Goal: Task Accomplishment & Management: Use online tool/utility

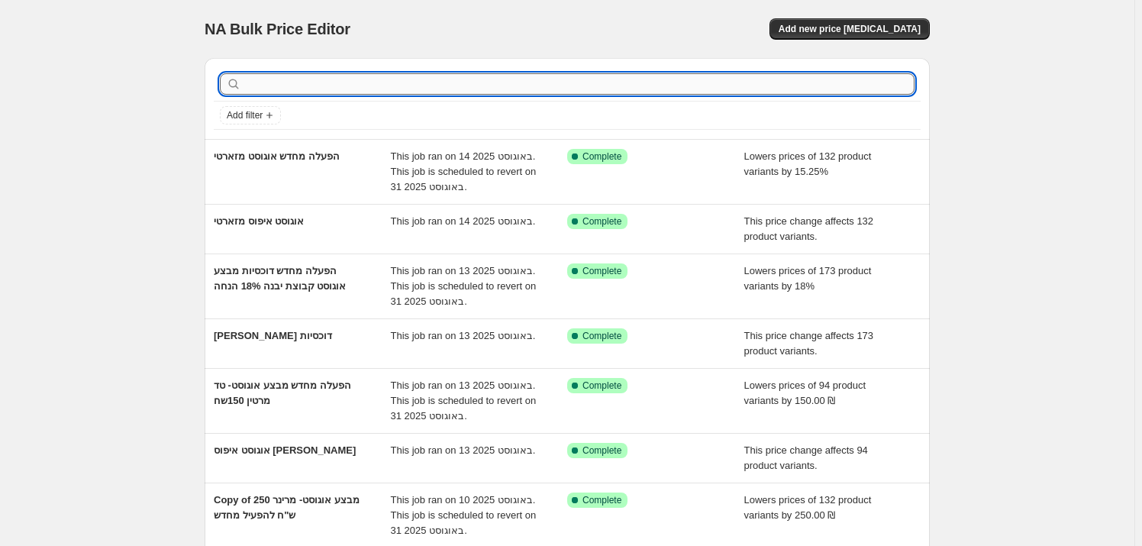
click at [324, 82] on input "text" at bounding box center [579, 83] width 670 height 21
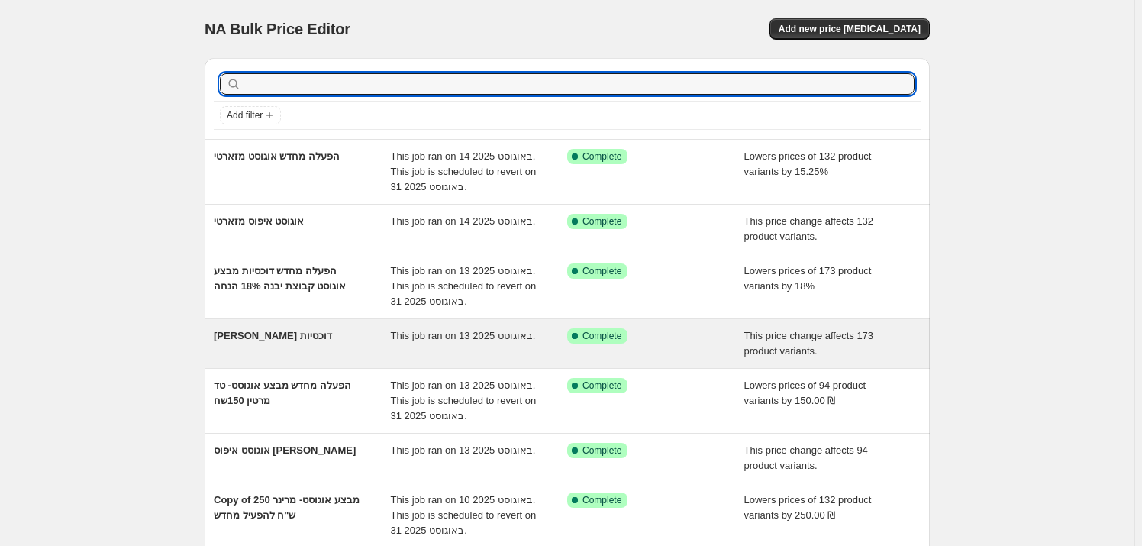
click at [298, 338] on span "[PERSON_NAME] דוכסיות" at bounding box center [273, 335] width 118 height 11
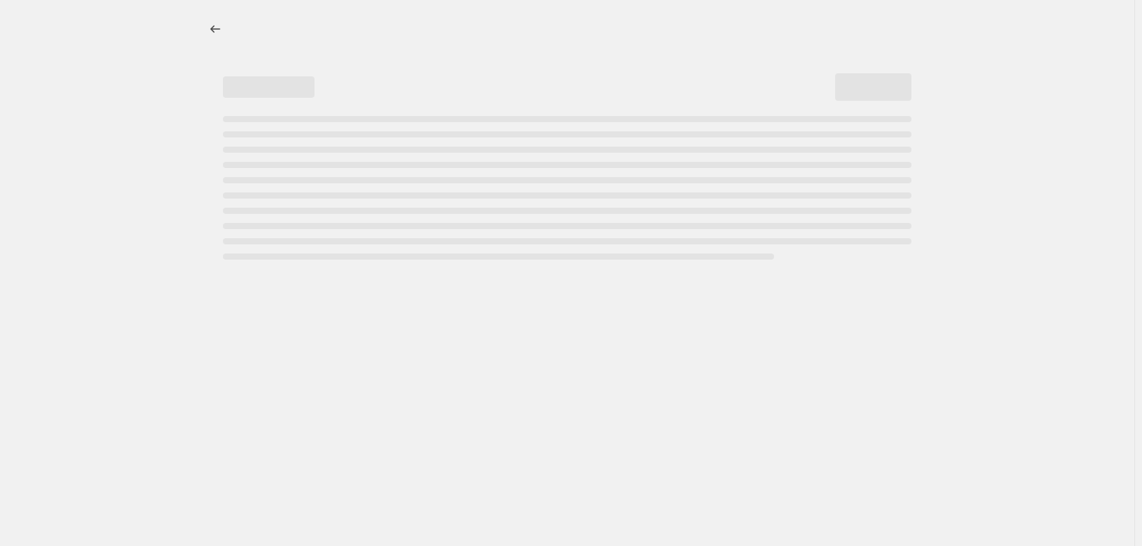
select select "ecap"
select select "remove"
select select "vendor"
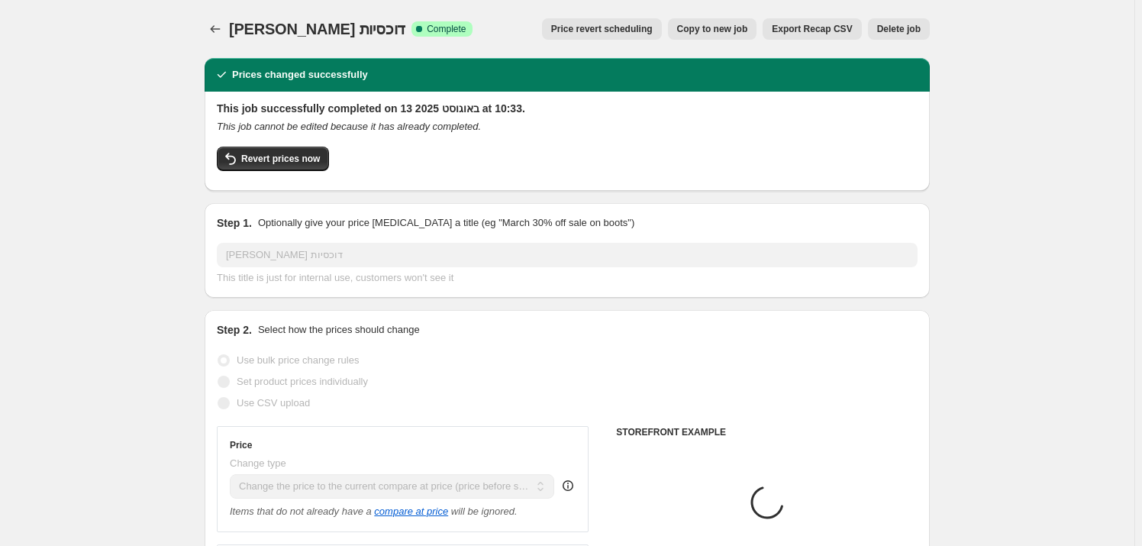
click at [734, 28] on span "Copy to new job" at bounding box center [712, 29] width 71 height 12
select select "ecap"
select select "remove"
select select "vendor"
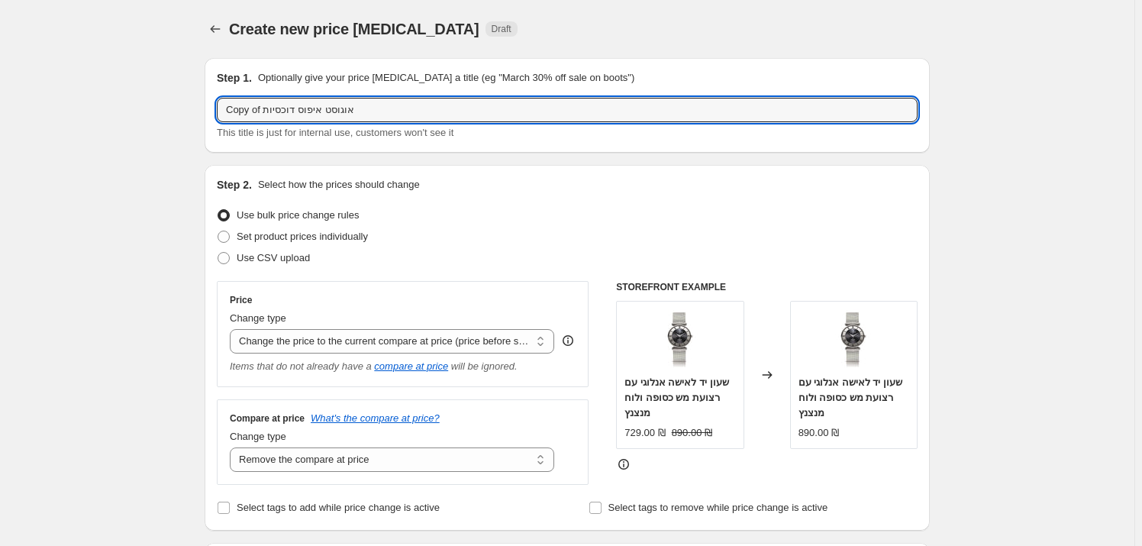
drag, startPoint x: 266, startPoint y: 108, endPoint x: 209, endPoint y: 121, distance: 58.7
click at [209, 121] on div "Step 1. Optionally give your price [MEDICAL_DATA] a title (eg "March 30% off sa…" at bounding box center [567, 105] width 725 height 95
click at [250, 112] on input "[PERSON_NAME] דוכסיות" at bounding box center [567, 110] width 701 height 24
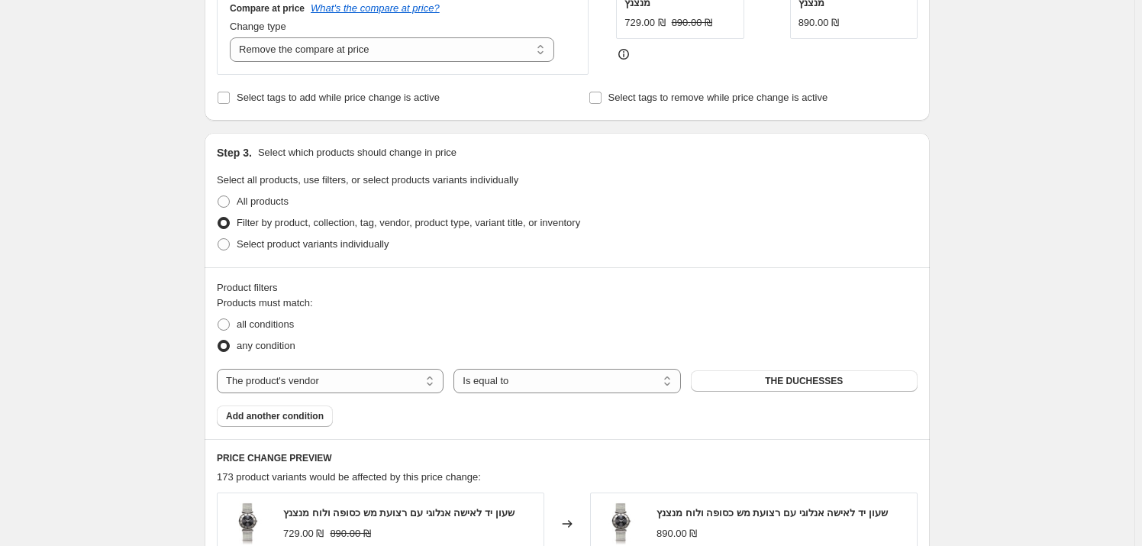
scroll to position [485, 0]
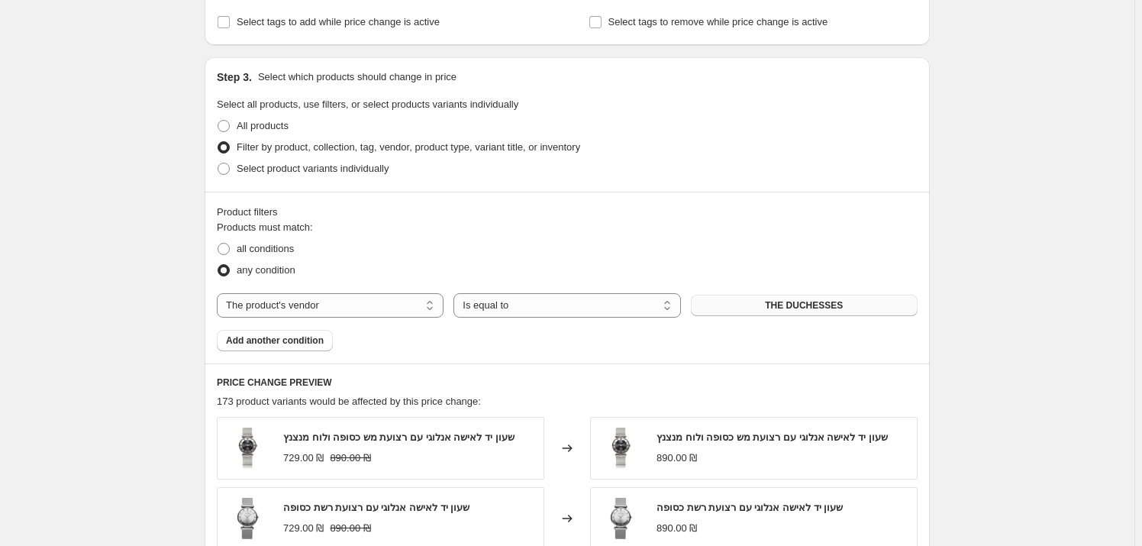
type input "[PERSON_NAME]"
click at [781, 302] on span "THE DUCHESSES" at bounding box center [804, 305] width 78 height 12
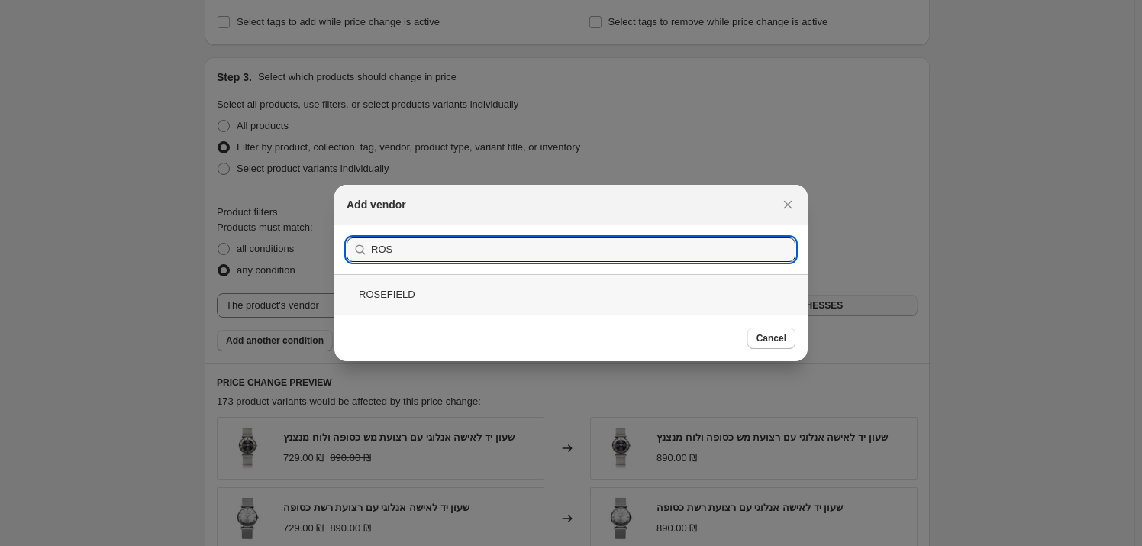
type input "ROS"
click at [443, 295] on div "ROSEFIELD" at bounding box center [570, 294] width 473 height 40
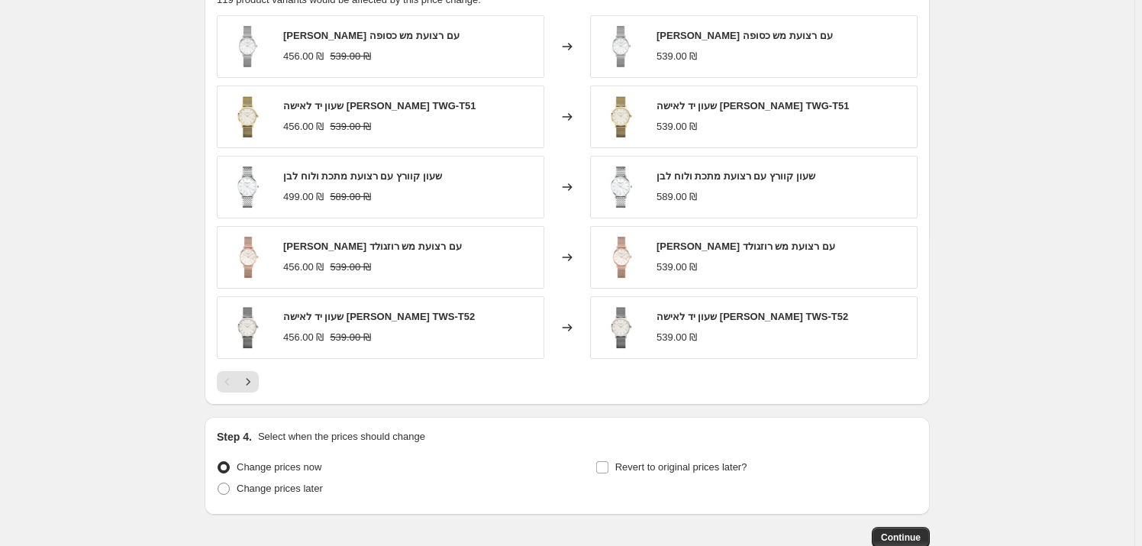
scroll to position [981, 0]
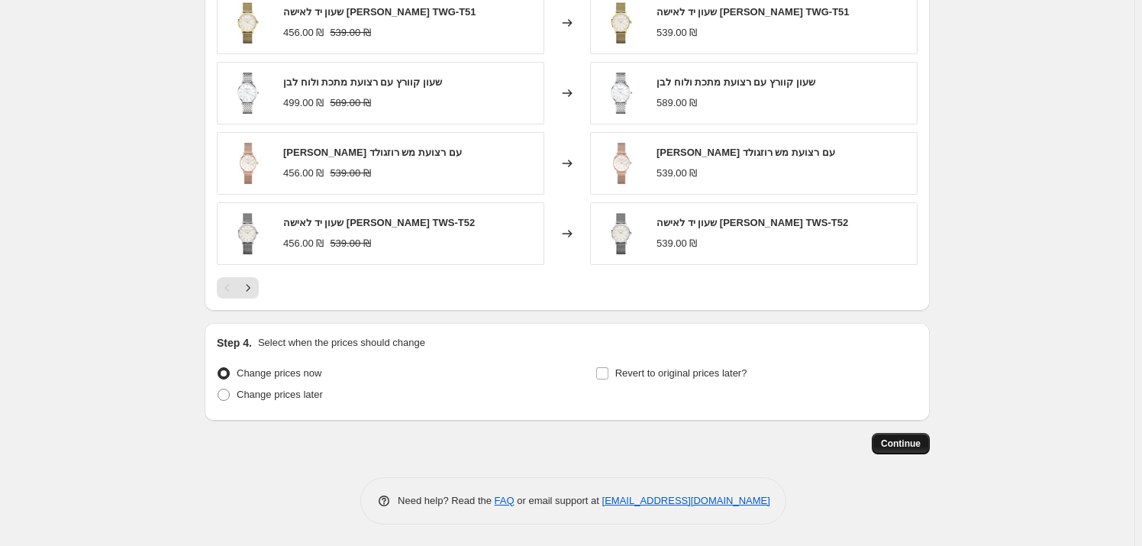
click at [897, 439] on span "Continue" at bounding box center [901, 443] width 40 height 12
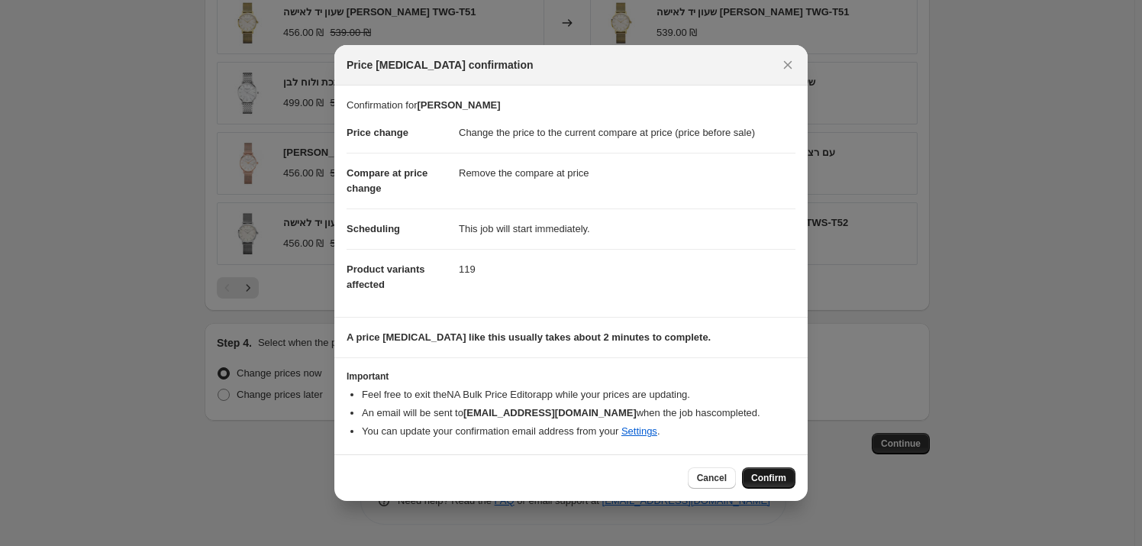
click at [762, 472] on span "Confirm" at bounding box center [768, 478] width 35 height 12
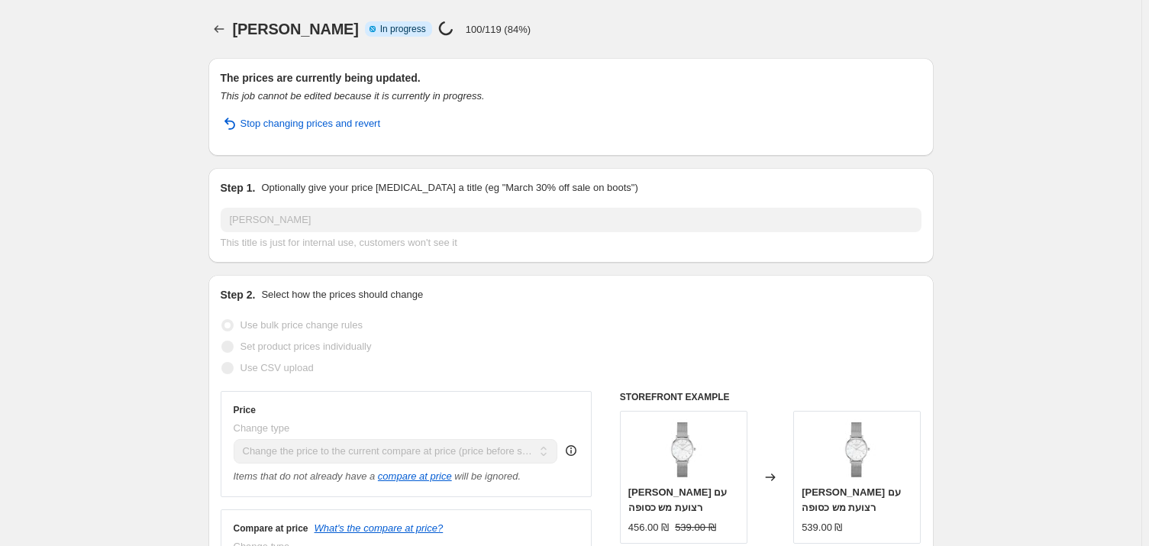
select select "ecap"
select select "remove"
select select "vendor"
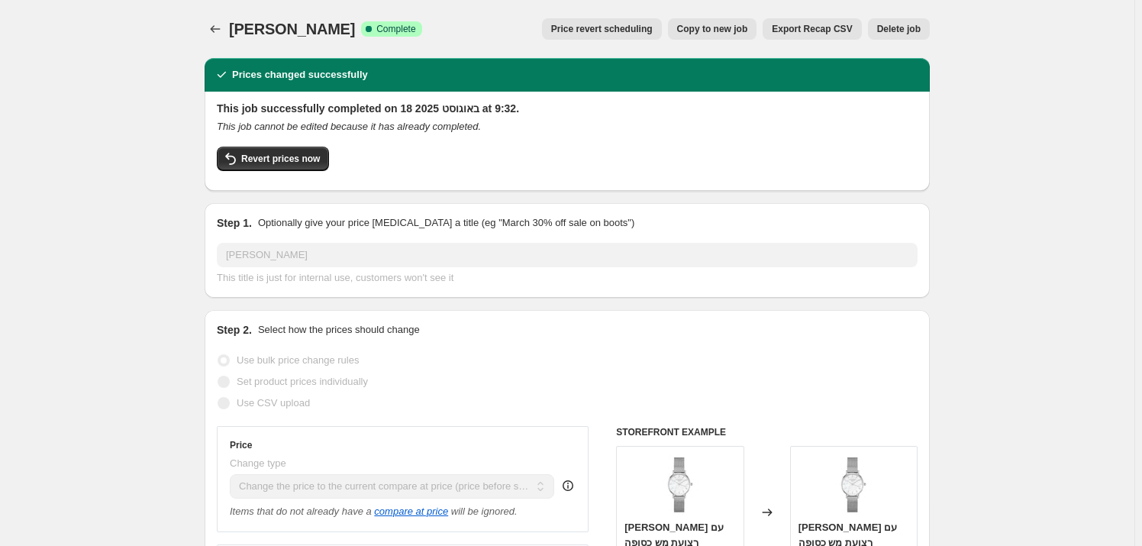
click at [223, 23] on icon "Price change jobs" at bounding box center [215, 28] width 15 height 15
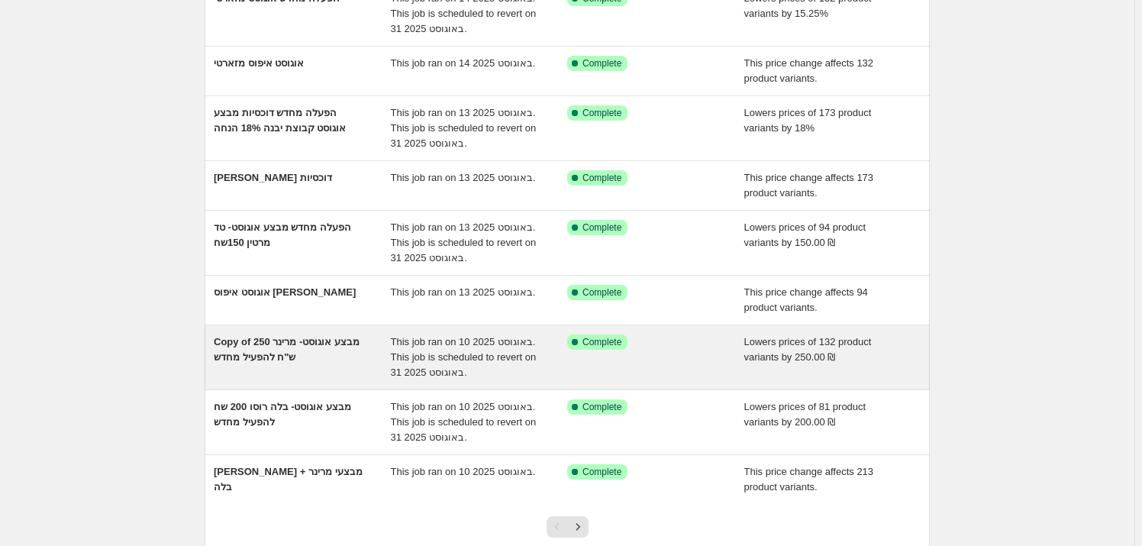
scroll to position [277, 0]
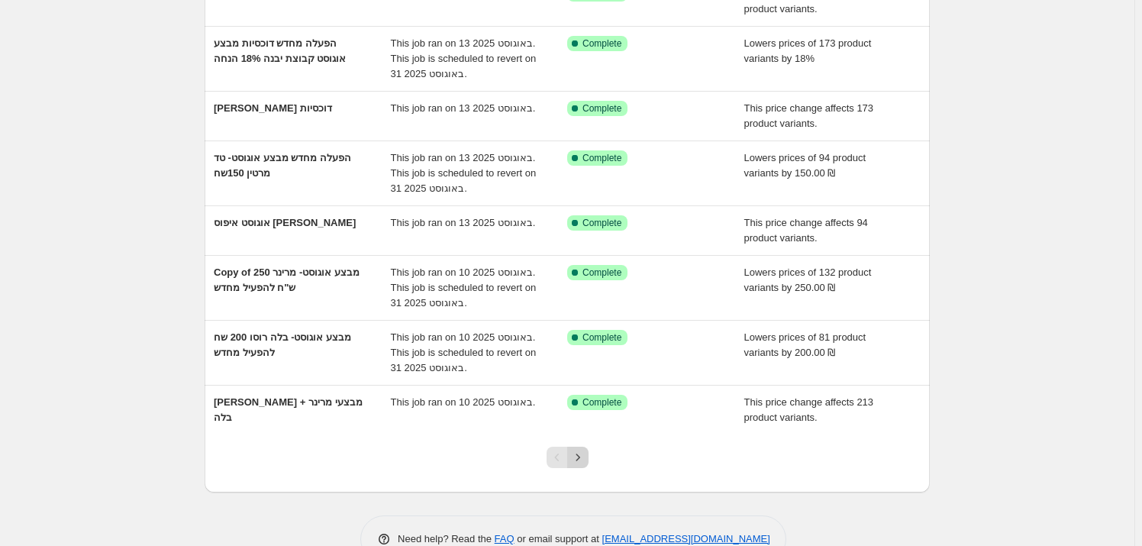
click at [588, 448] on button "Next" at bounding box center [577, 456] width 21 height 21
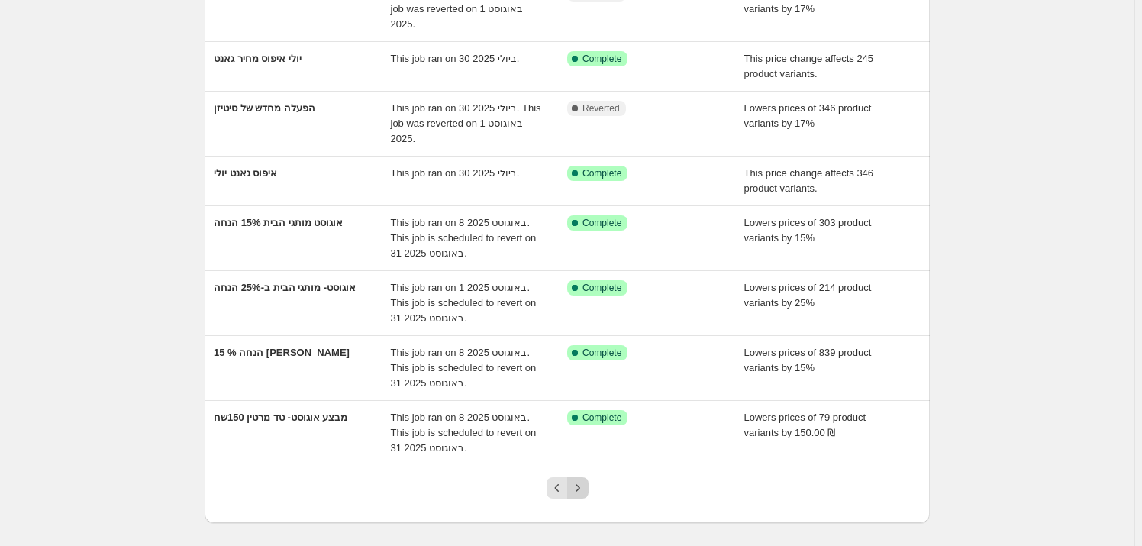
click at [588, 492] on button "Next" at bounding box center [577, 487] width 21 height 21
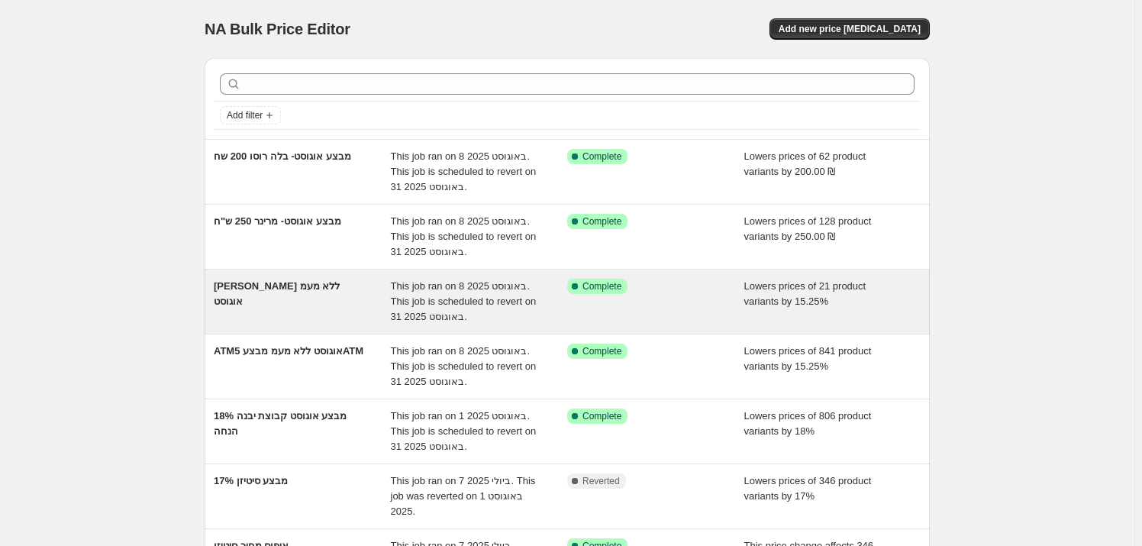
scroll to position [69, 0]
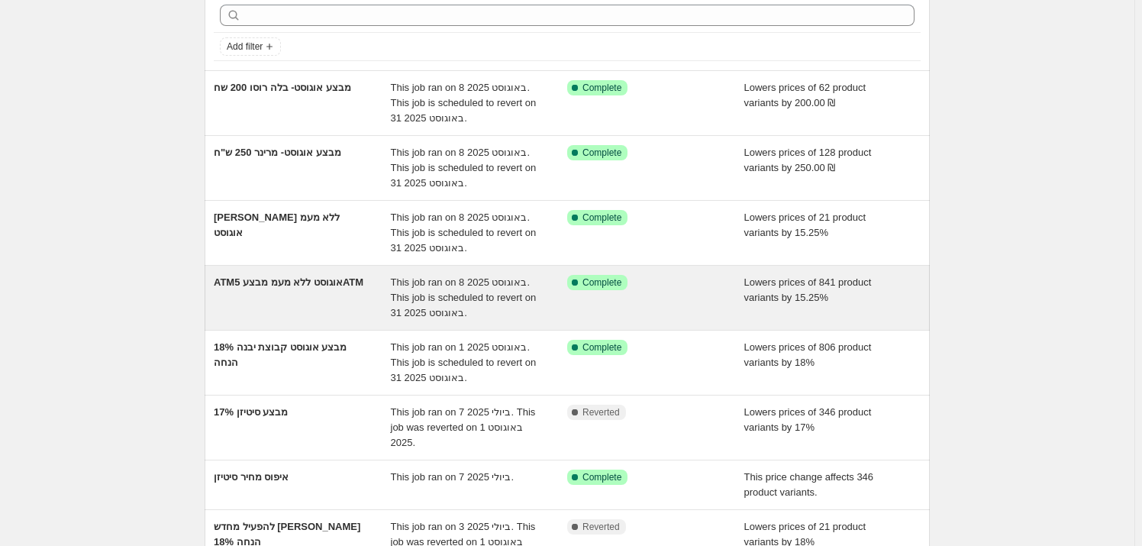
click at [328, 295] on div "ATMאוגוסט ללא מעמ מבצע 5ATM" at bounding box center [302, 298] width 177 height 46
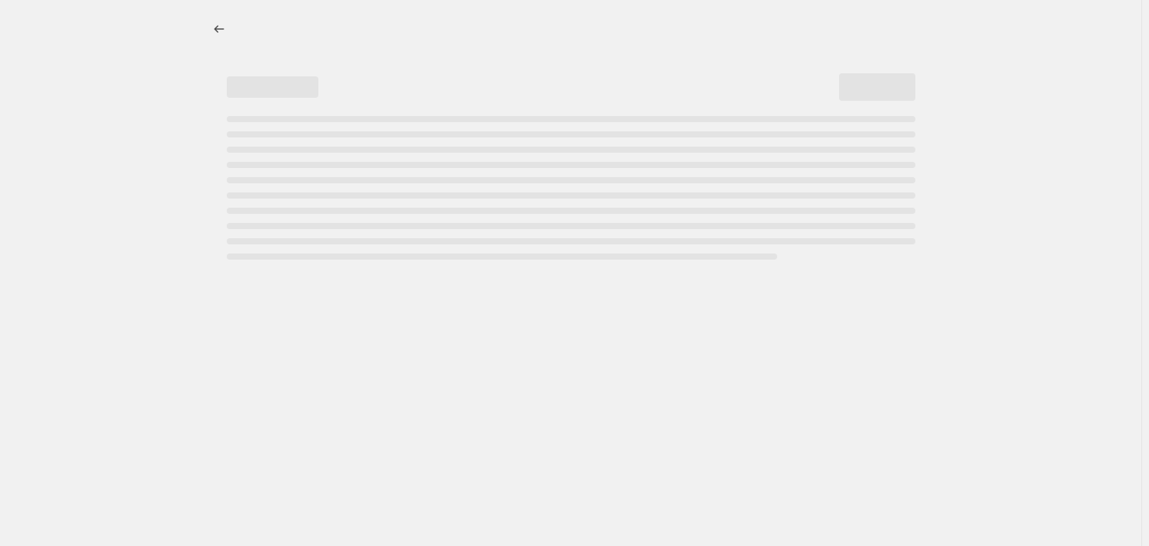
select select "percentage"
select select "vendor"
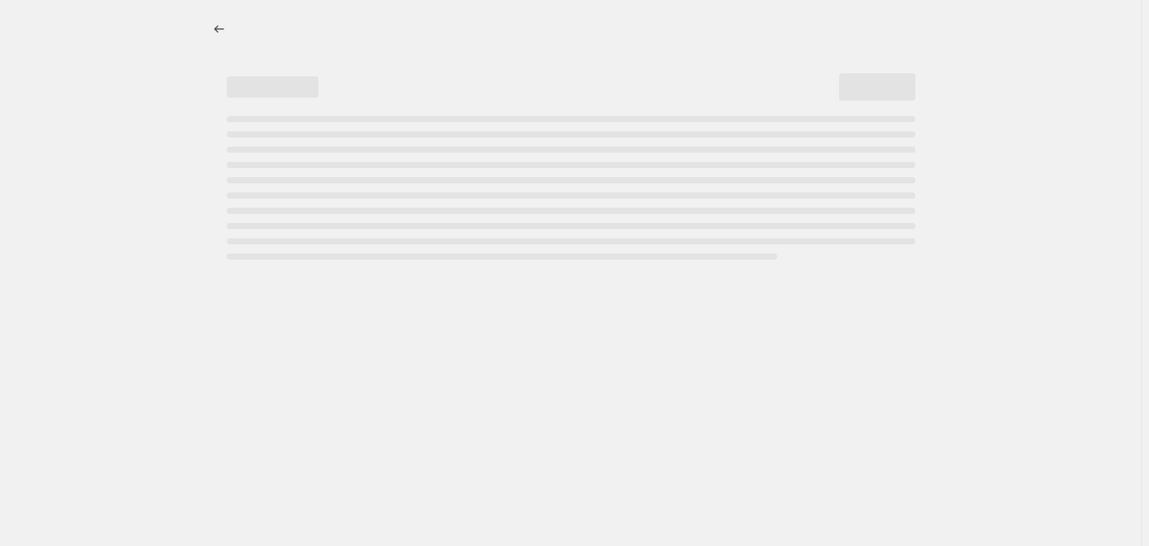
select select "vendor"
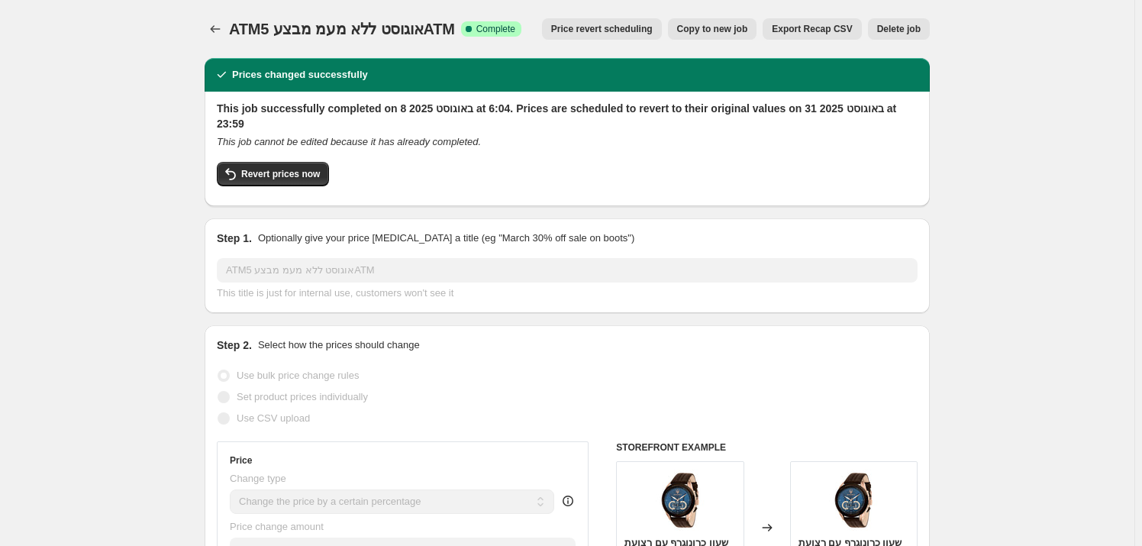
click at [717, 19] on button "Copy to new job" at bounding box center [712, 28] width 89 height 21
select select "percentage"
select select "vendor"
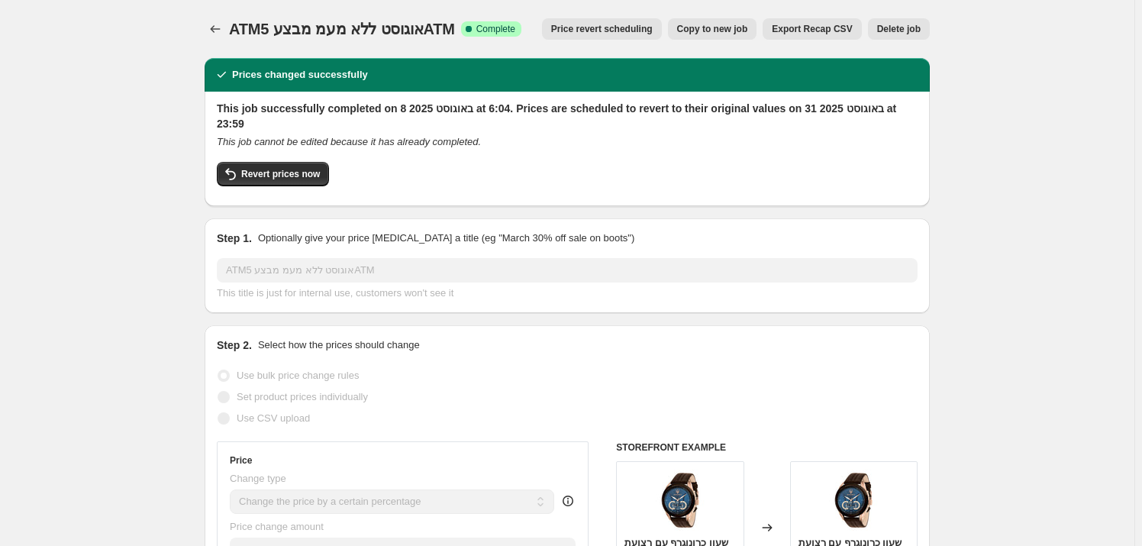
select select "vendor"
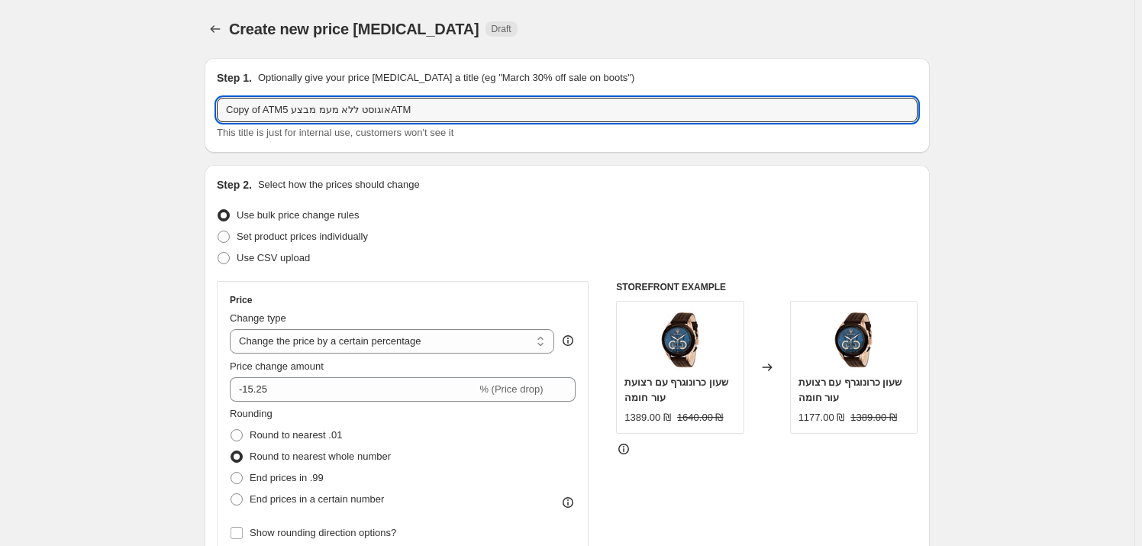
drag, startPoint x: 436, startPoint y: 111, endPoint x: 148, endPoint y: 130, distance: 288.3
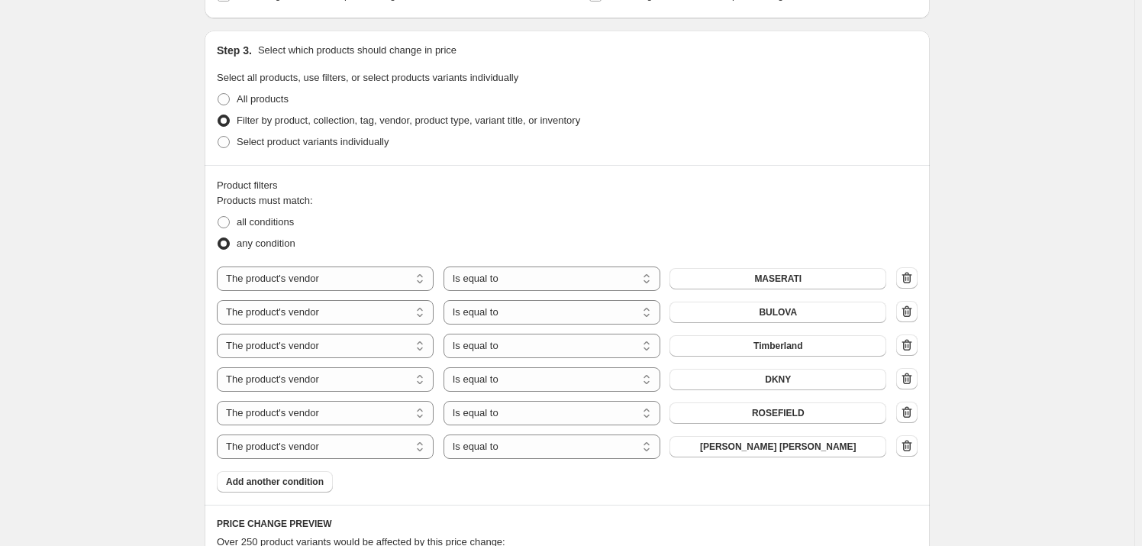
scroll to position [832, 0]
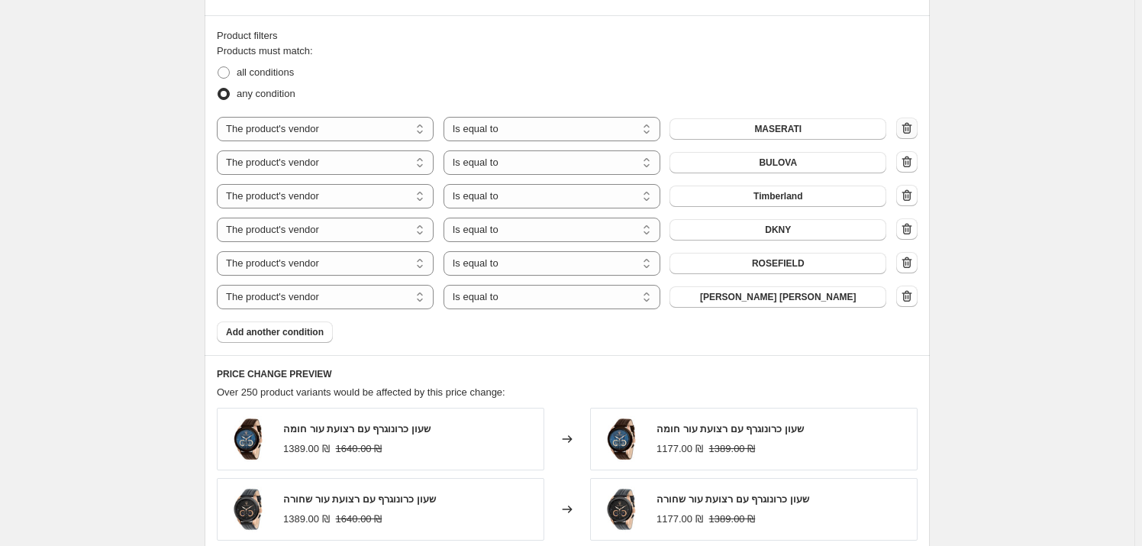
type input "הפעלה מחדש רוזפילד אוגוסט"
click at [914, 132] on icon "button" at bounding box center [906, 128] width 15 height 15
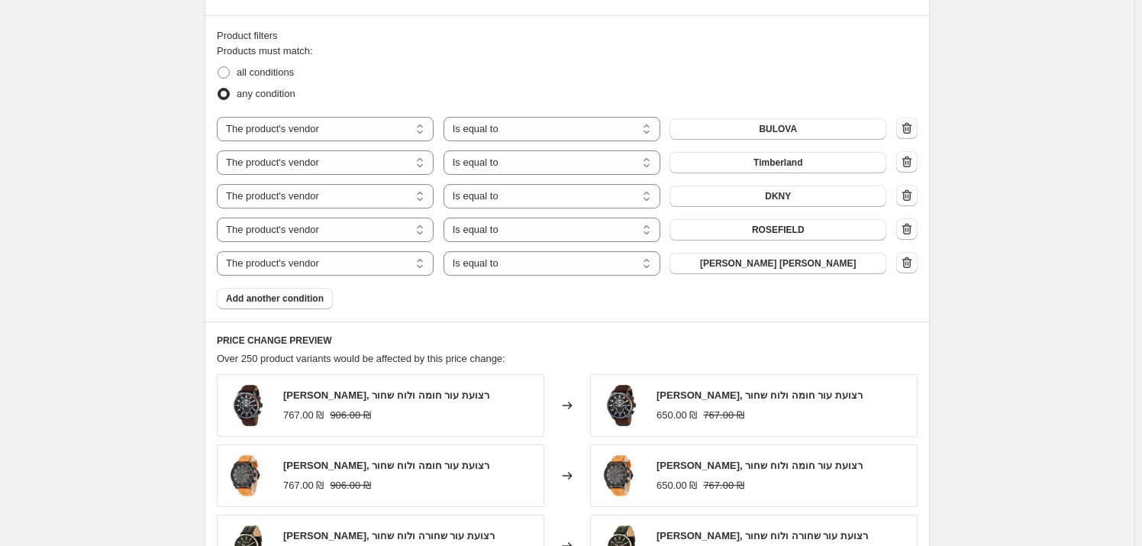
click at [912, 127] on icon "button" at bounding box center [906, 128] width 15 height 15
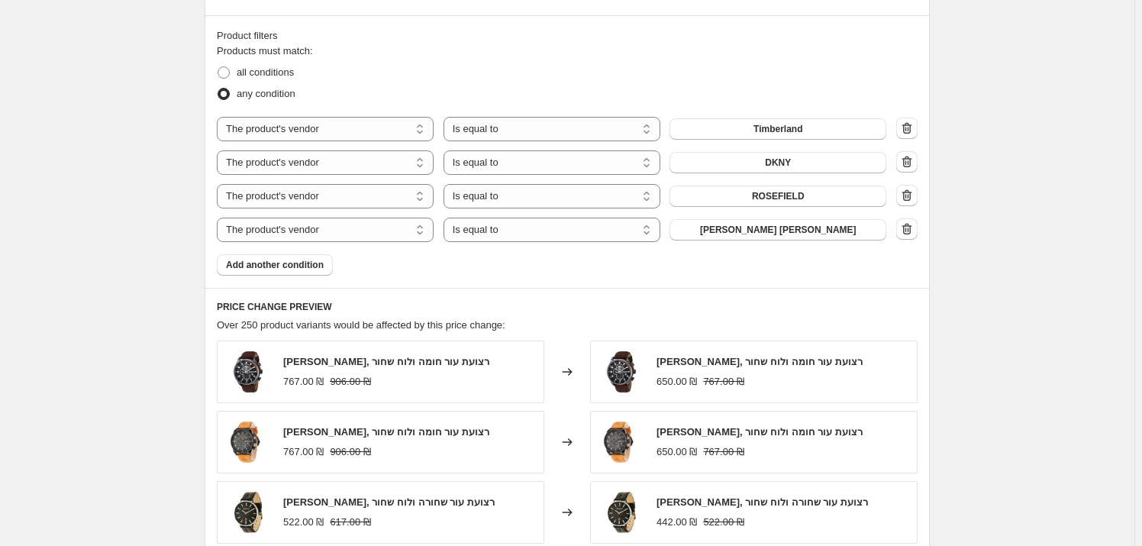
click at [908, 126] on icon "button" at bounding box center [906, 128] width 15 height 15
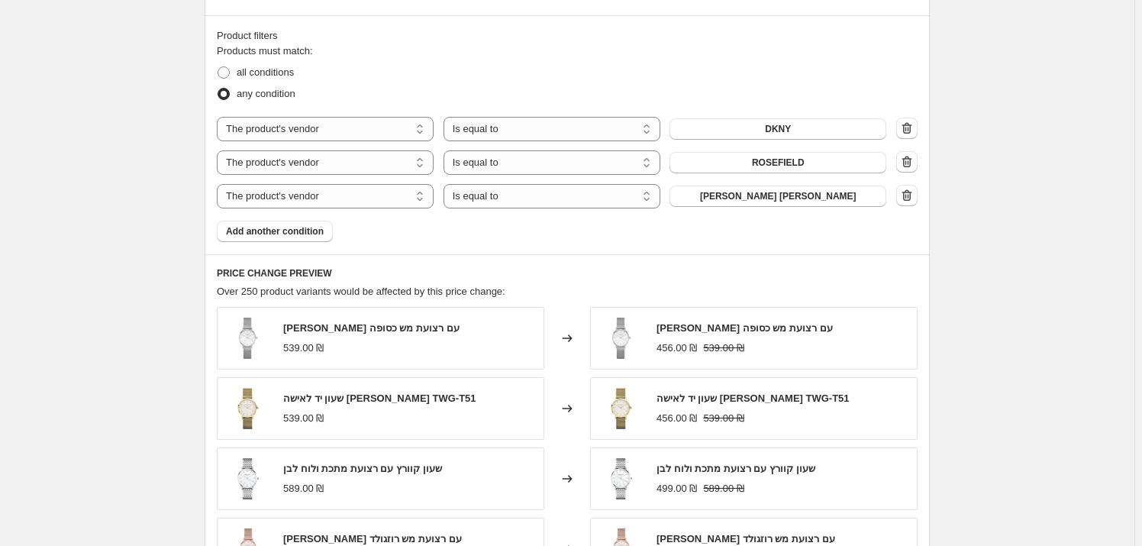
click at [908, 126] on icon "button" at bounding box center [906, 128] width 15 height 15
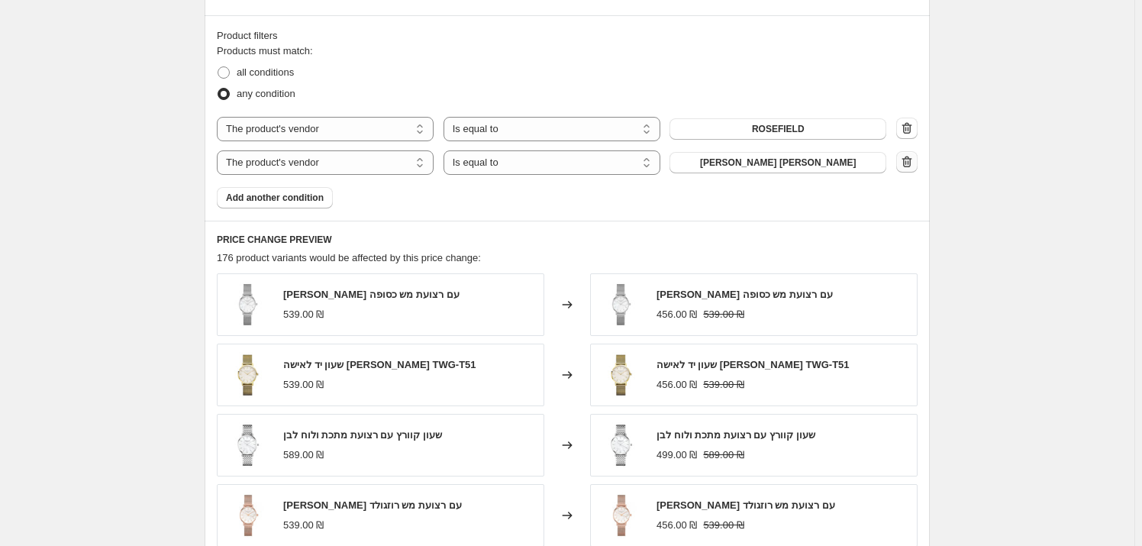
click at [908, 159] on icon "button" at bounding box center [906, 161] width 15 height 15
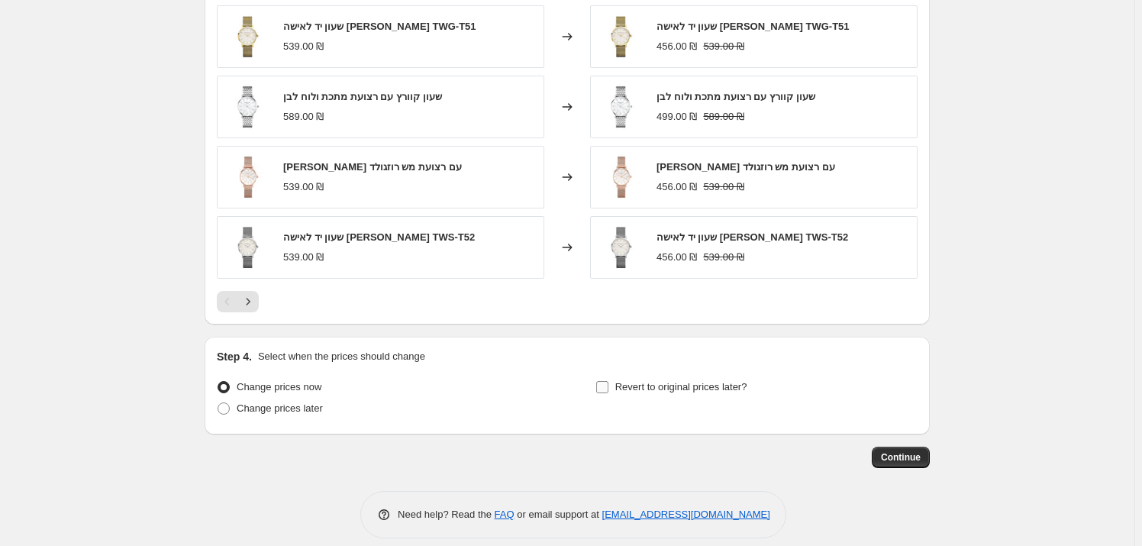
scroll to position [1150, 0]
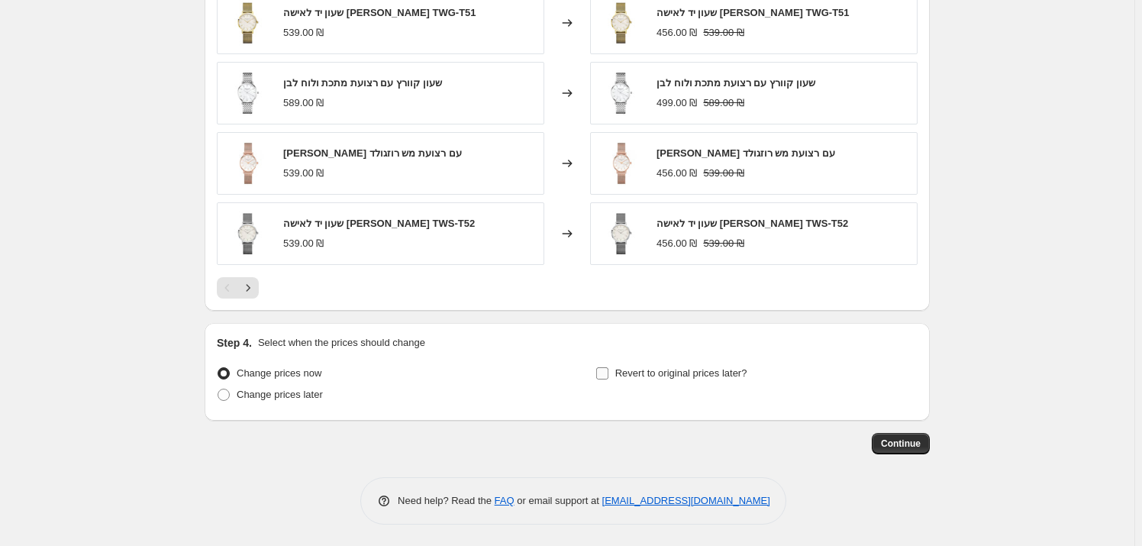
click at [608, 374] on input "Revert to original prices later?" at bounding box center [602, 373] width 12 height 12
checkbox input "true"
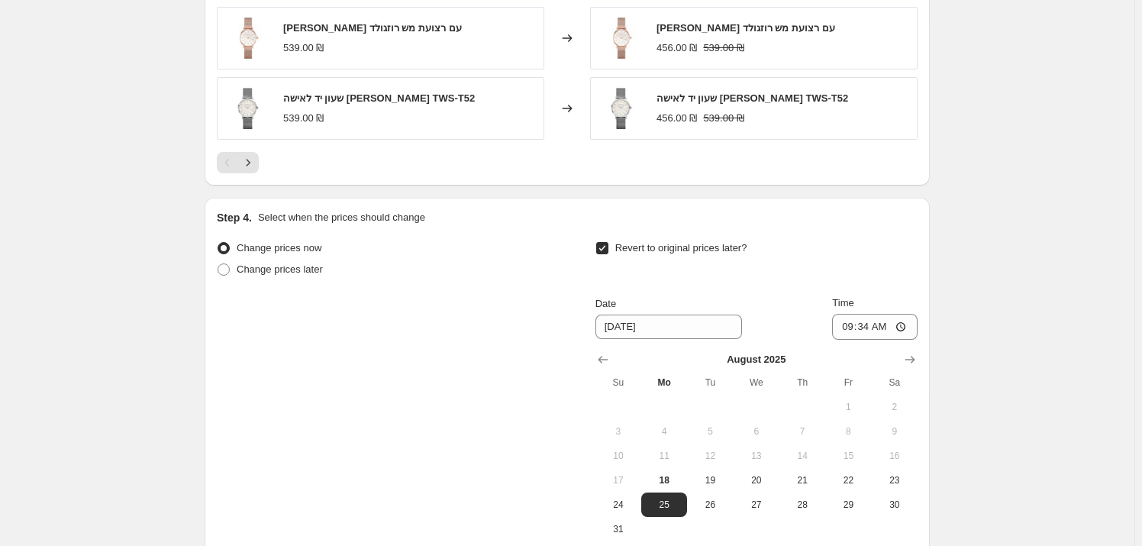
scroll to position [1427, 0]
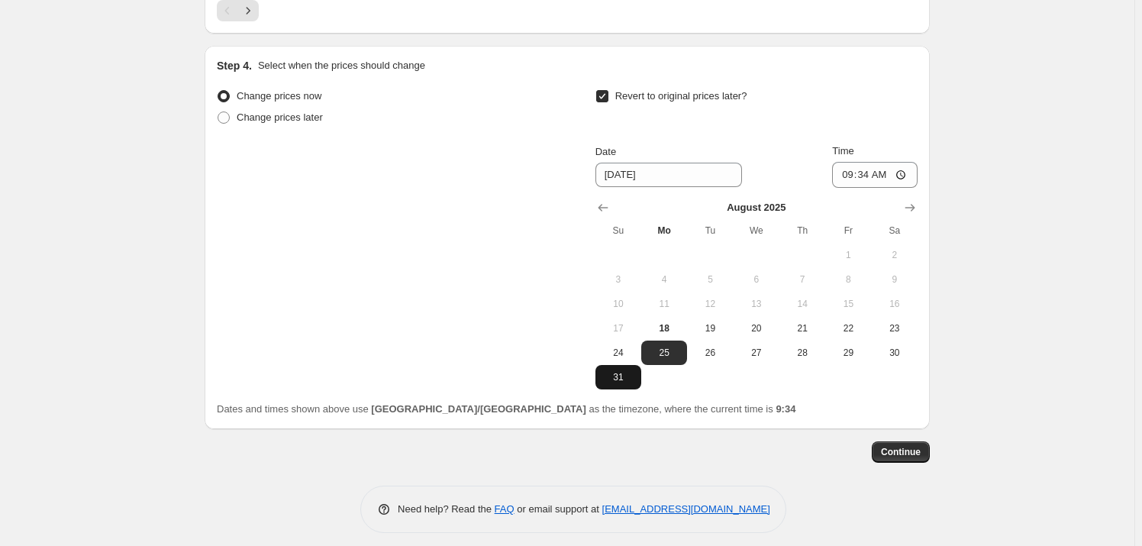
click at [624, 376] on span "31" at bounding box center [618, 377] width 34 height 12
type input "[DATE]"
drag, startPoint x: 907, startPoint y: 165, endPoint x: 897, endPoint y: 166, distance: 9.3
click at [901, 166] on input "09:34" at bounding box center [874, 175] width 85 height 26
type input "23:59"
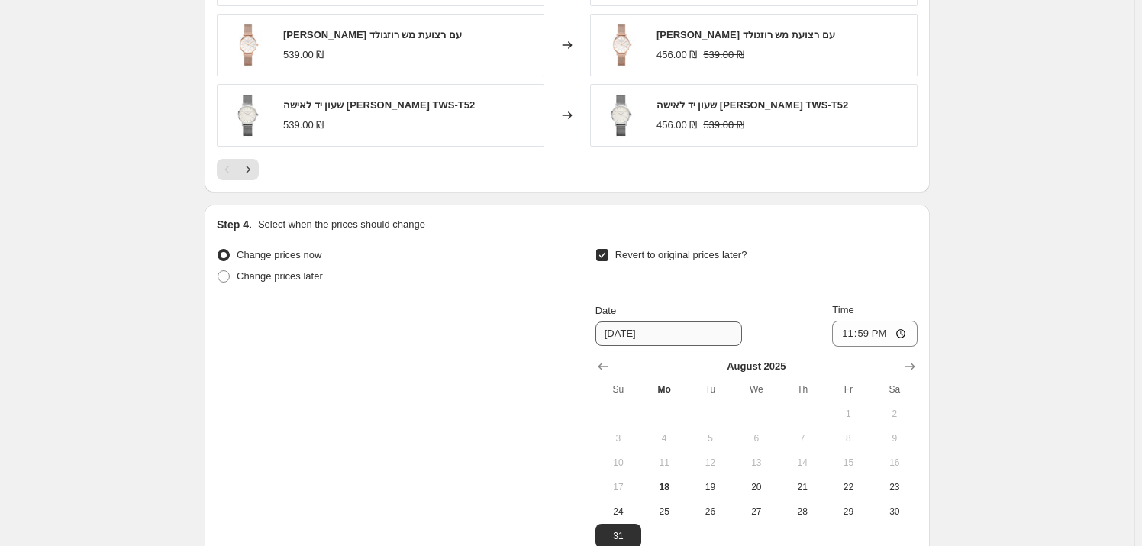
scroll to position [1435, 0]
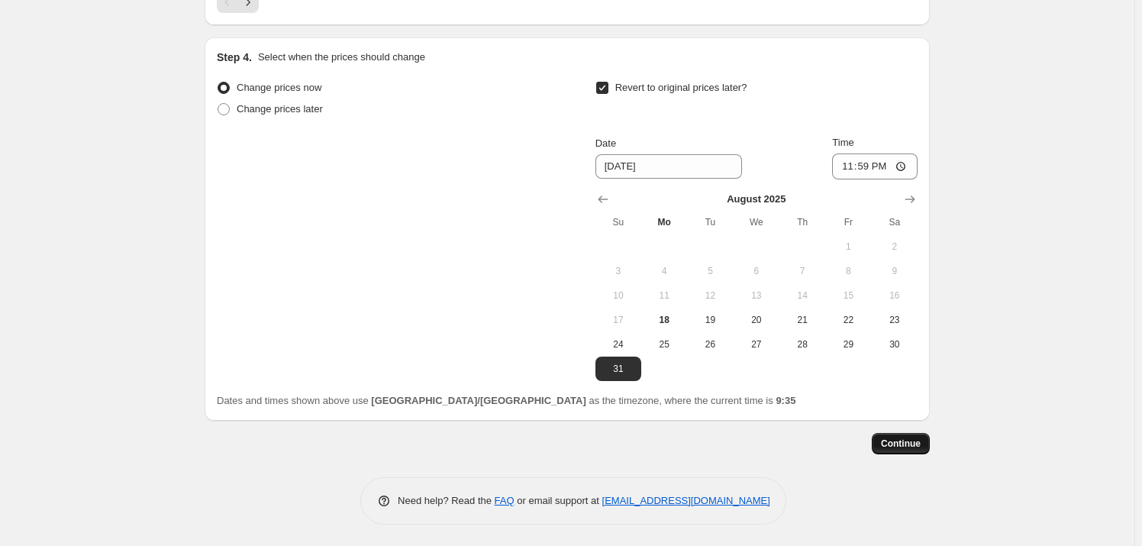
click at [908, 446] on span "Continue" at bounding box center [901, 443] width 40 height 12
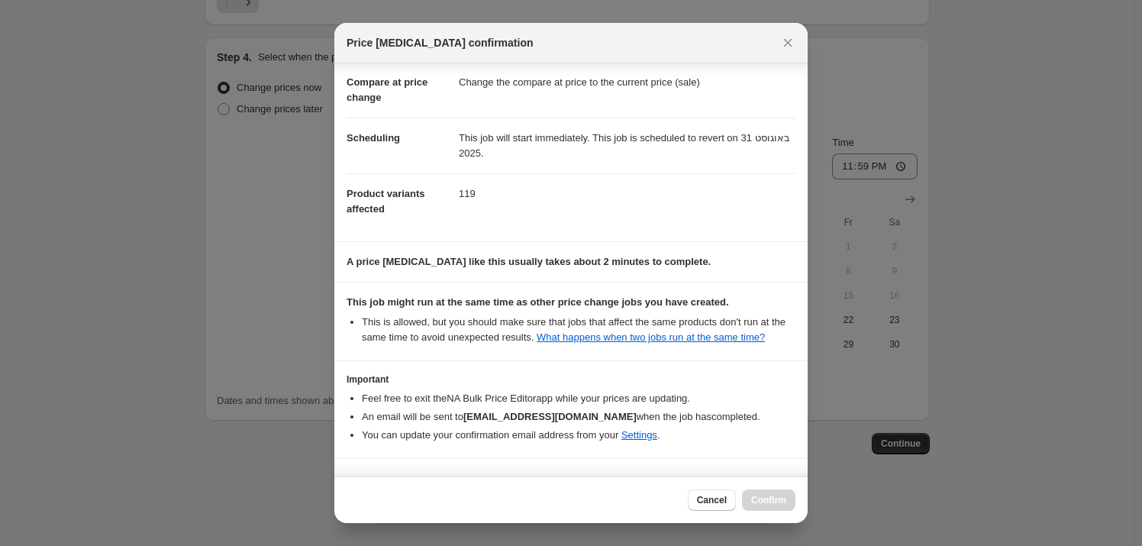
scroll to position [111, 0]
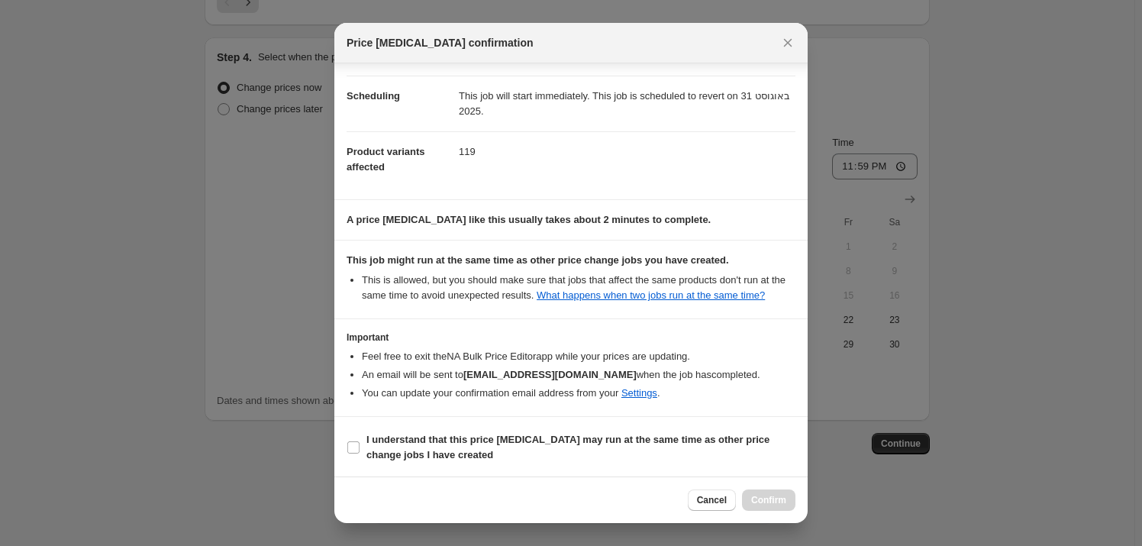
click at [551, 423] on section "I understand that this price [MEDICAL_DATA] may run at the same time as other p…" at bounding box center [570, 447] width 473 height 61
click at [540, 442] on b "I understand that this price [MEDICAL_DATA] may run at the same time as other p…" at bounding box center [567, 446] width 403 height 27
click at [359, 442] on input "I understand that this price [MEDICAL_DATA] may run at the same time as other p…" at bounding box center [353, 447] width 12 height 12
checkbox input "true"
click at [796, 498] on div "Cancel Confirm" at bounding box center [570, 499] width 473 height 47
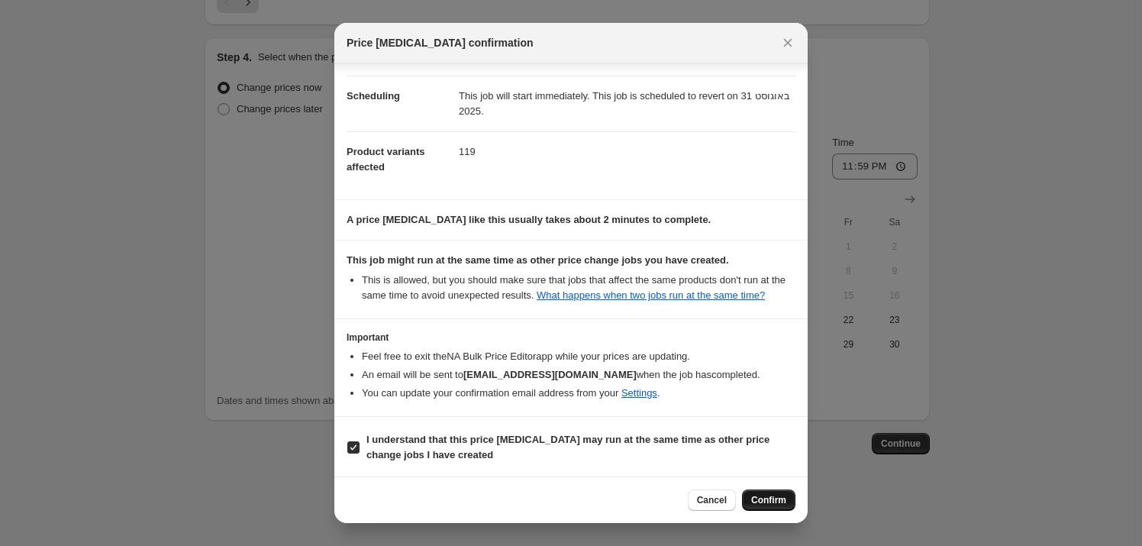
click at [772, 502] on span "Confirm" at bounding box center [768, 500] width 35 height 12
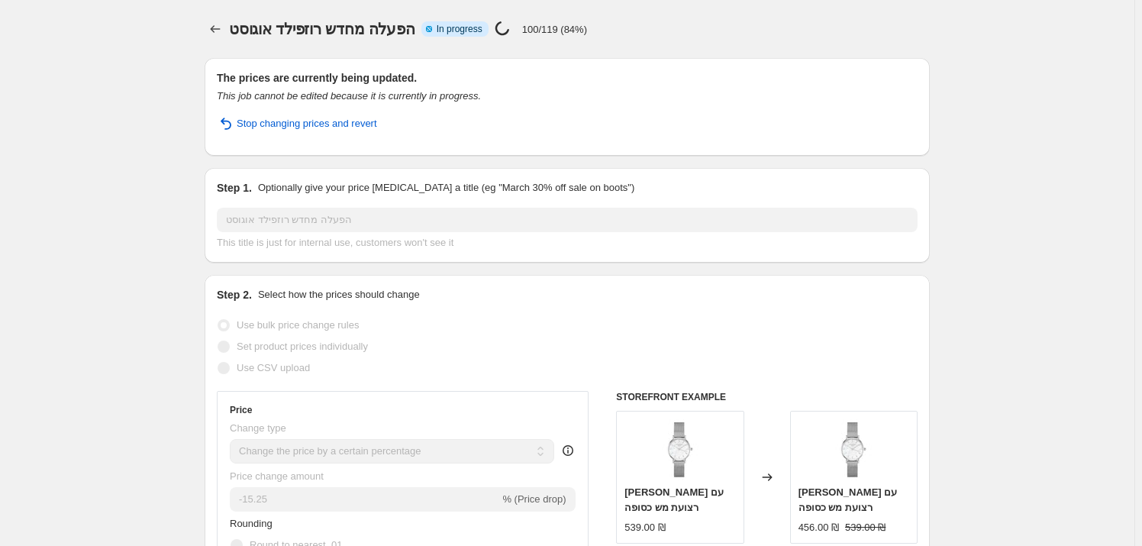
select select "percentage"
select select "vendor"
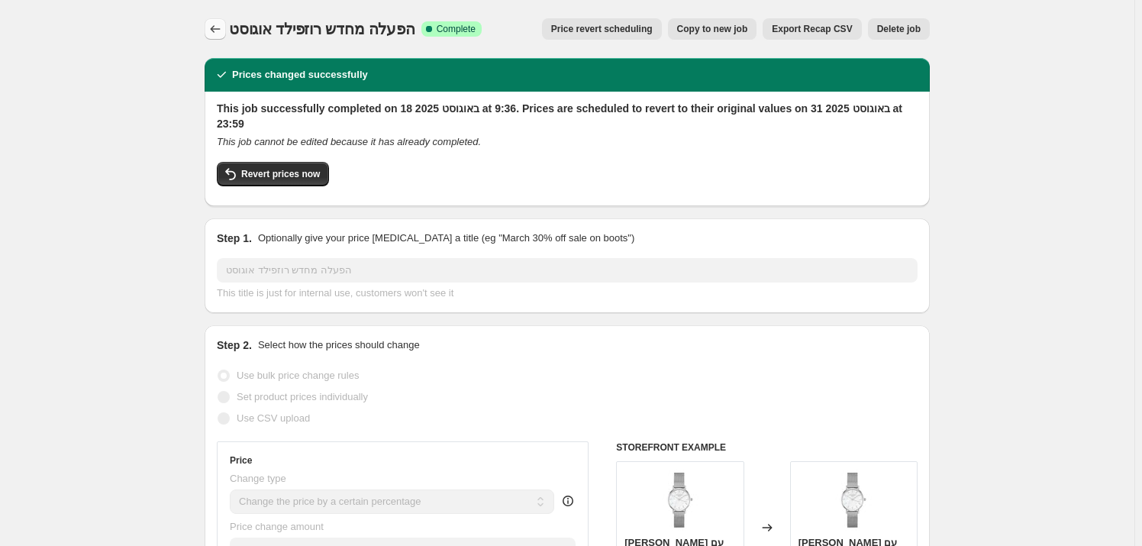
click at [214, 27] on icon "Price change jobs" at bounding box center [215, 28] width 15 height 15
